Goal: Task Accomplishment & Management: Use online tool/utility

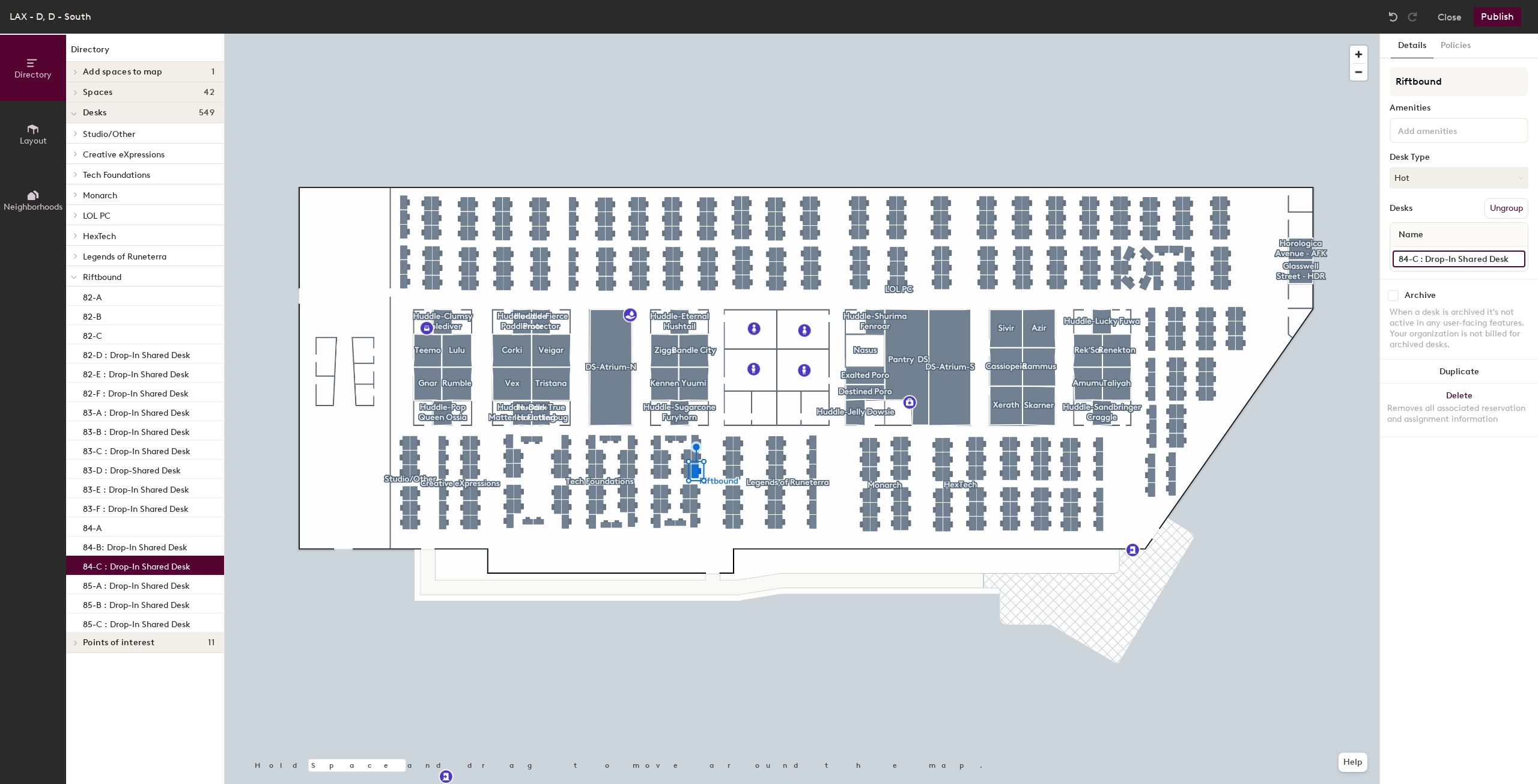
click at [1503, 258] on input "84-C : Drop-In Shared Desk" at bounding box center [1459, 258] width 133 height 17
click at [1511, 258] on input "84-C : Drop-In Shared Desk" at bounding box center [1459, 258] width 133 height 17
type input "84-C"
click at [1510, 12] on button "Publish" at bounding box center [1497, 17] width 48 height 19
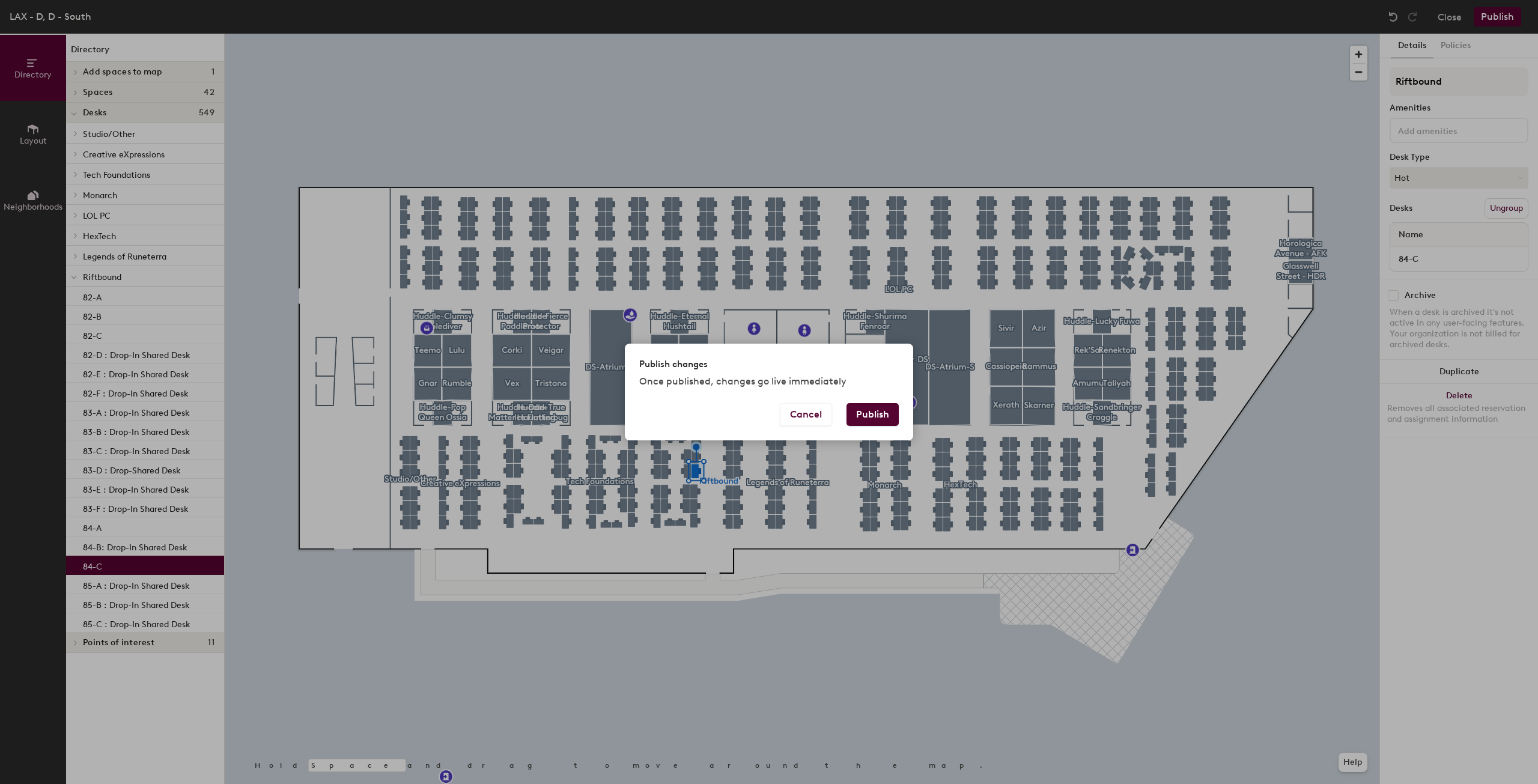
click at [872, 408] on button "Publish" at bounding box center [872, 415] width 52 height 23
